Goal: Navigation & Orientation: Find specific page/section

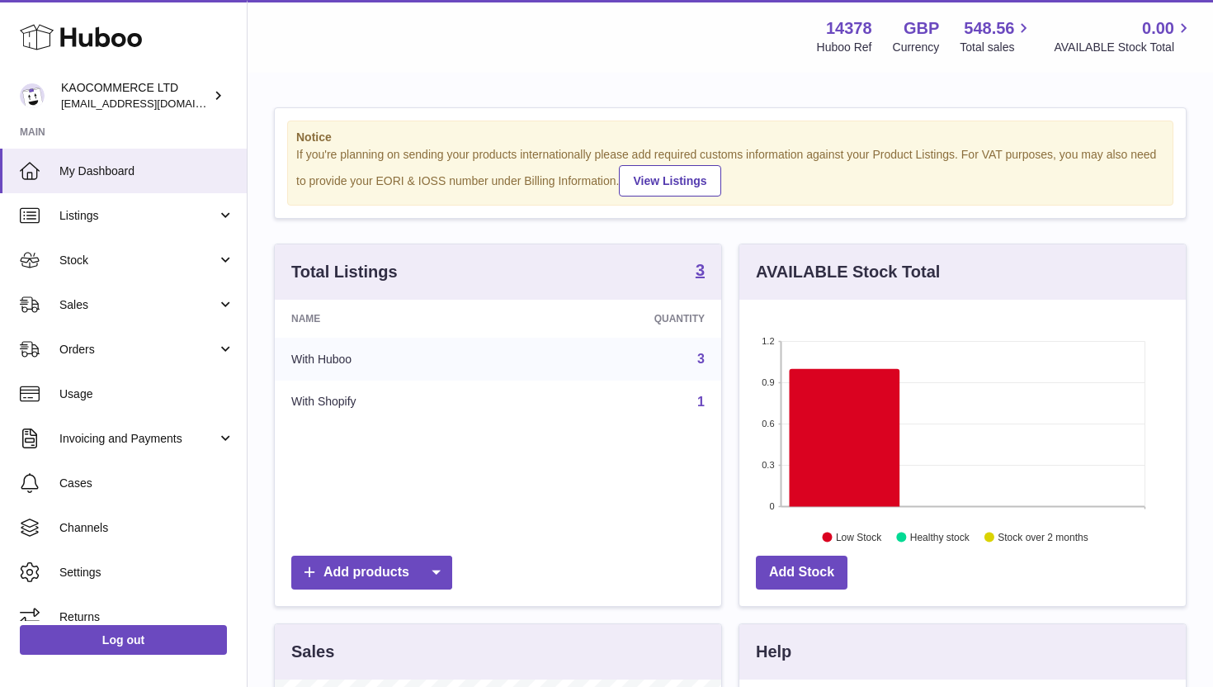
scroll to position [257, 446]
click at [129, 256] on span "Stock" at bounding box center [138, 261] width 158 height 16
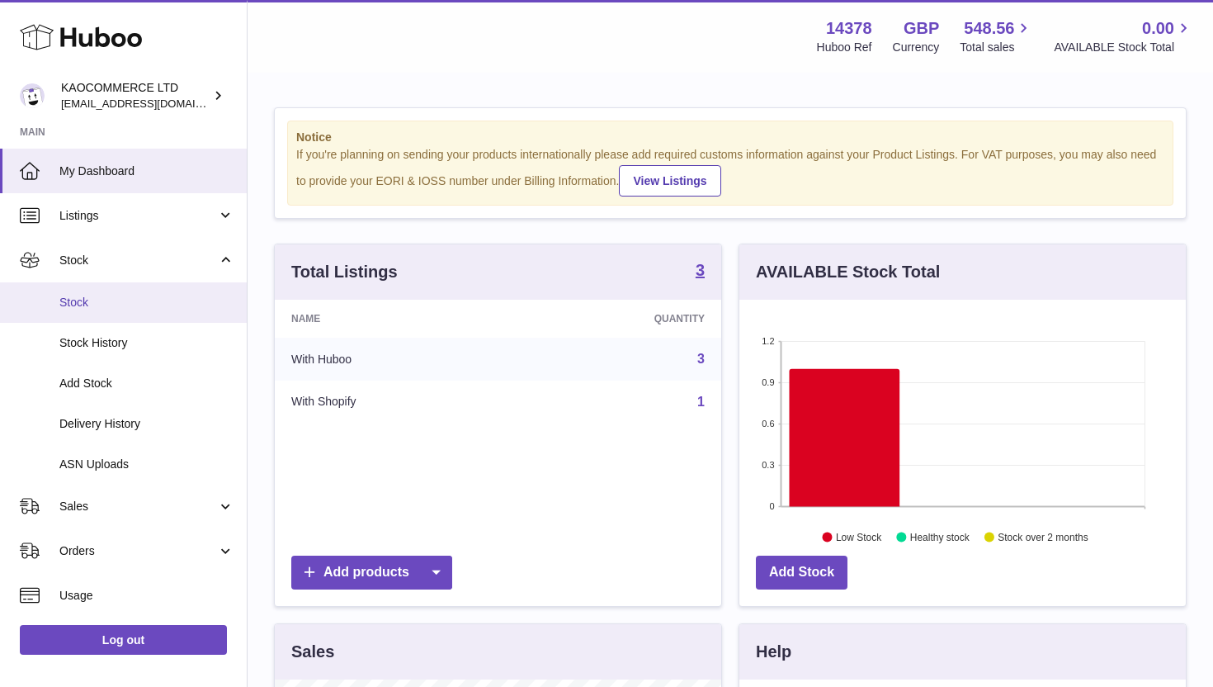
click at [96, 304] on span "Stock" at bounding box center [146, 303] width 175 height 16
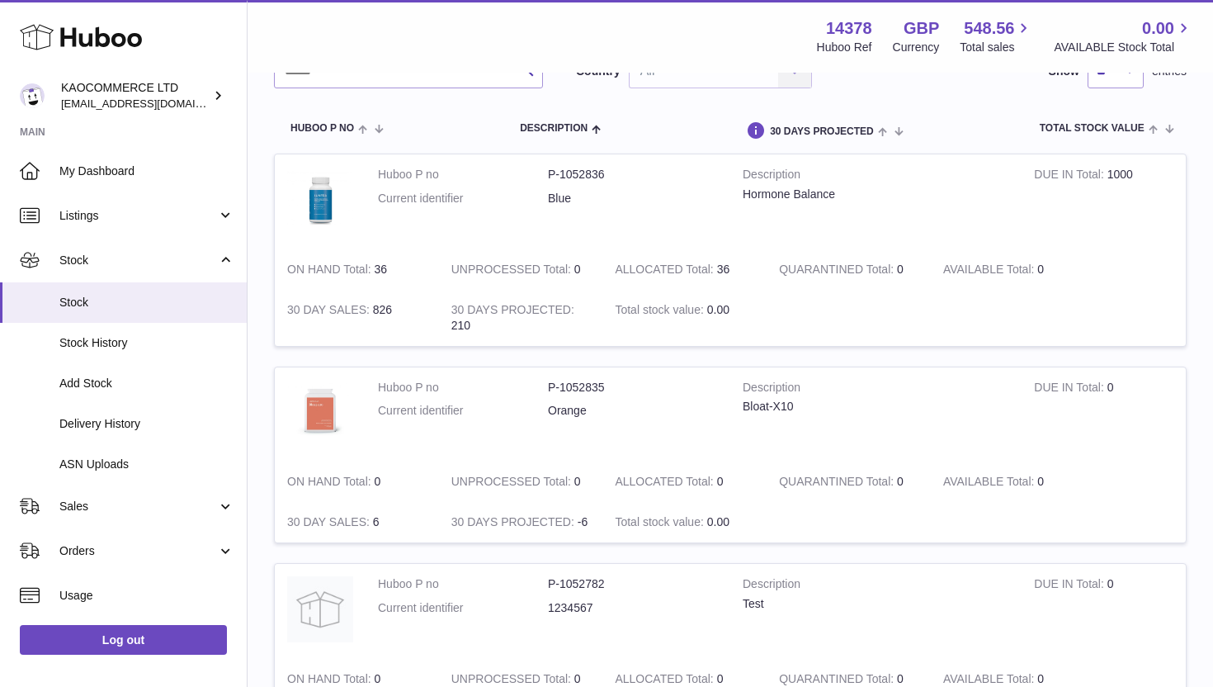
scroll to position [143, 0]
